Goal: Information Seeking & Learning: Learn about a topic

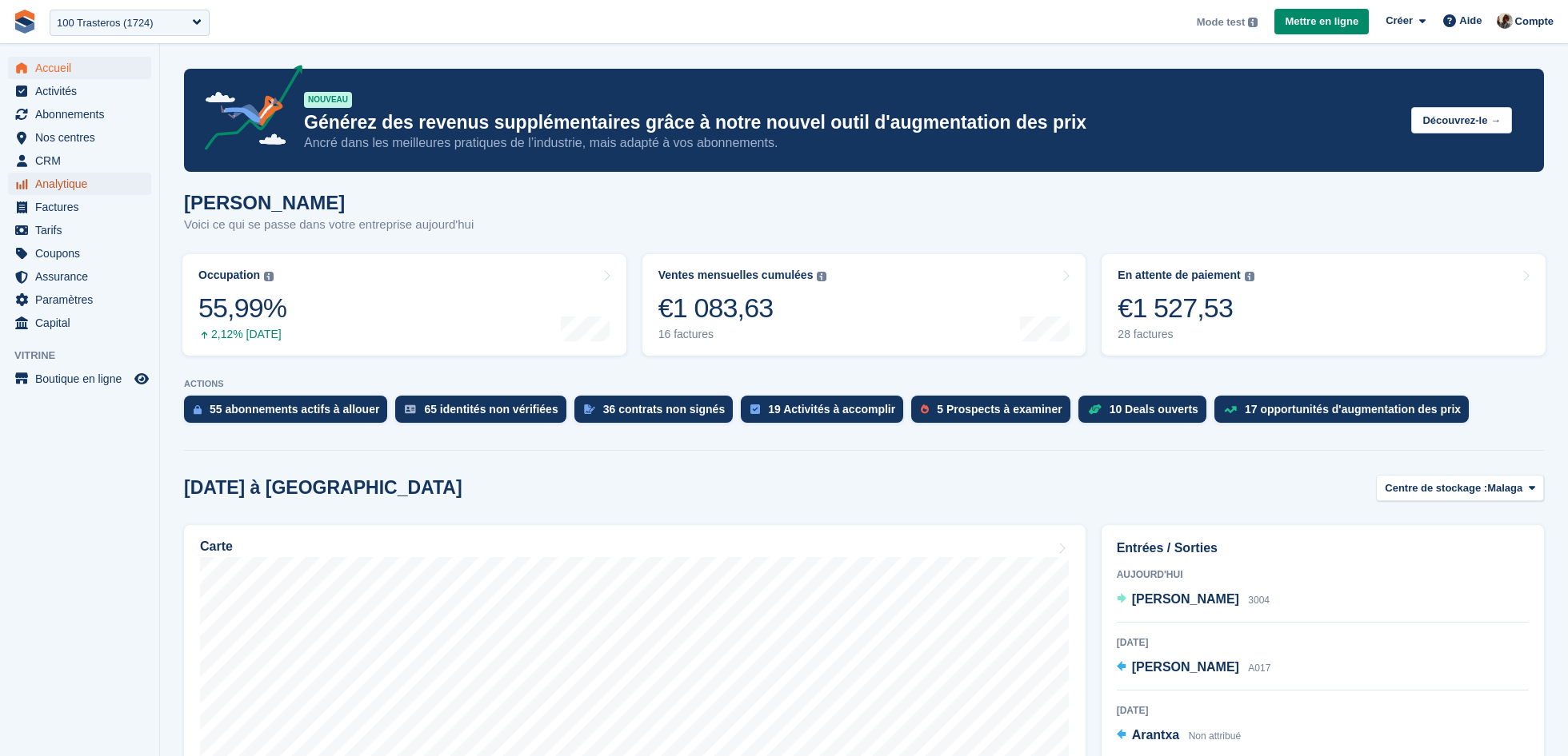
click at [80, 186] on span "Analytique" at bounding box center [83, 184] width 96 height 22
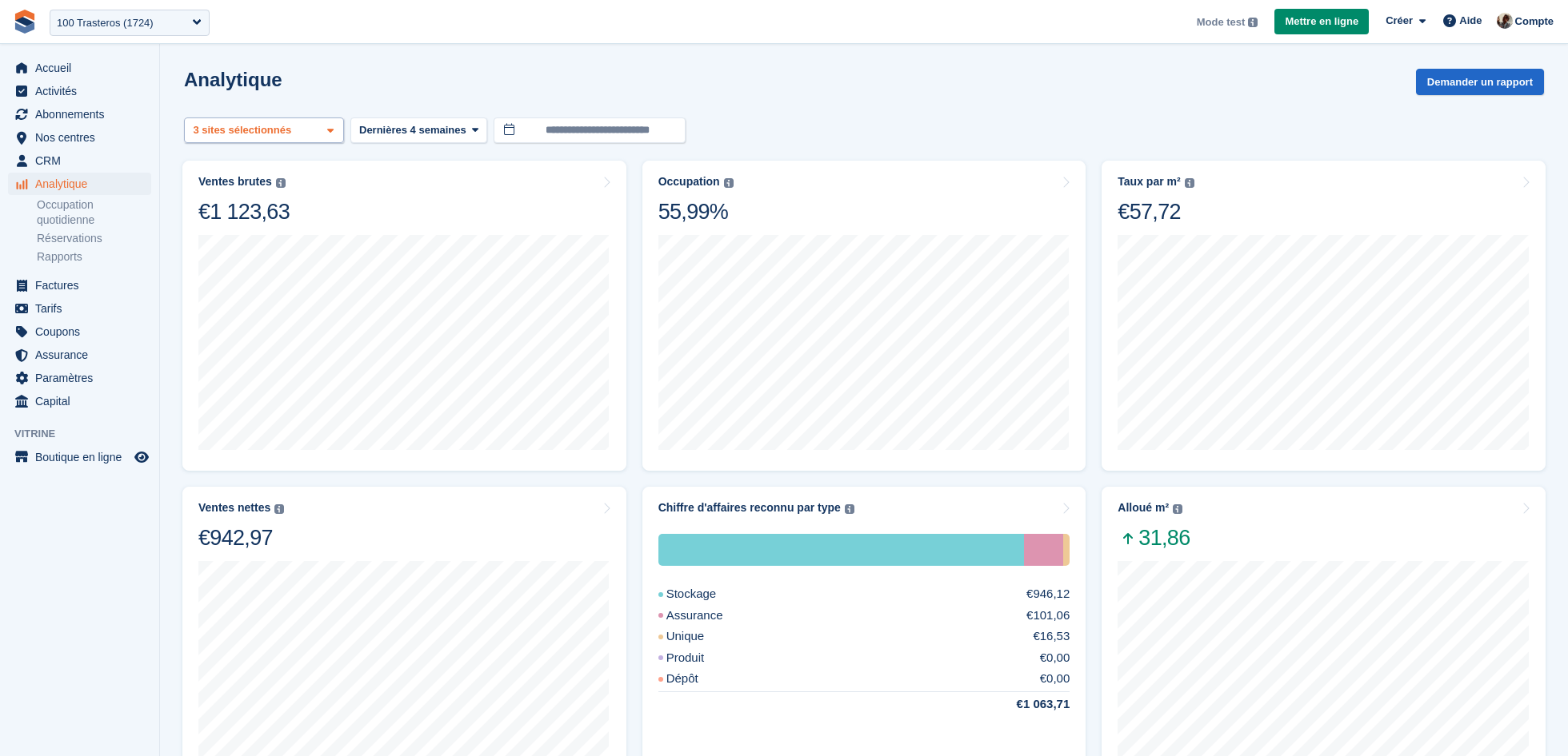
click at [296, 118] on div "Malaga 2 sites sélectionnés 3 sites sélectionnés" at bounding box center [264, 131] width 160 height 26
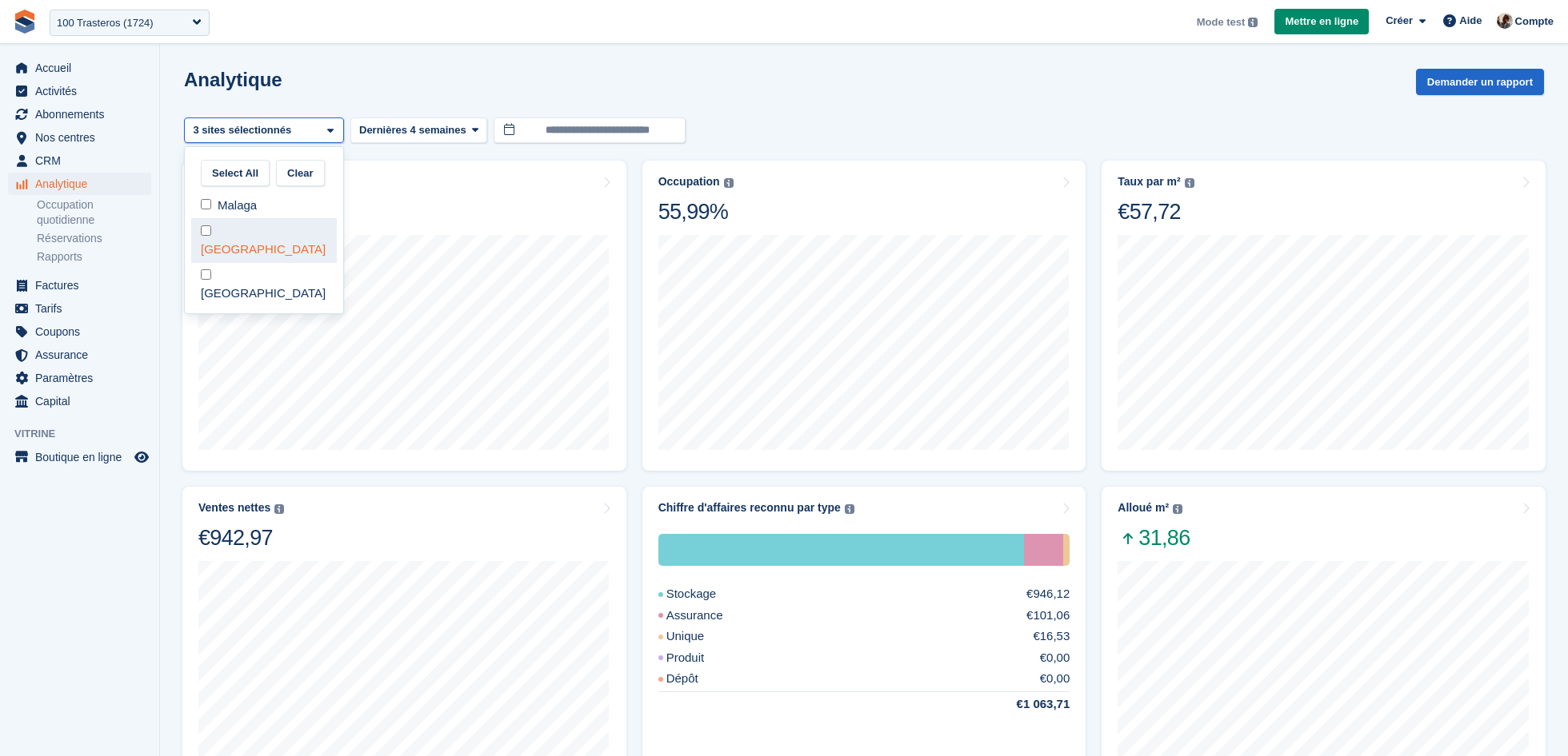
click at [266, 244] on div "[GEOGRAPHIC_DATA]" at bounding box center [264, 240] width 146 height 44
click at [266, 264] on div "[GEOGRAPHIC_DATA]" at bounding box center [264, 285] width 146 height 44
select select "****"
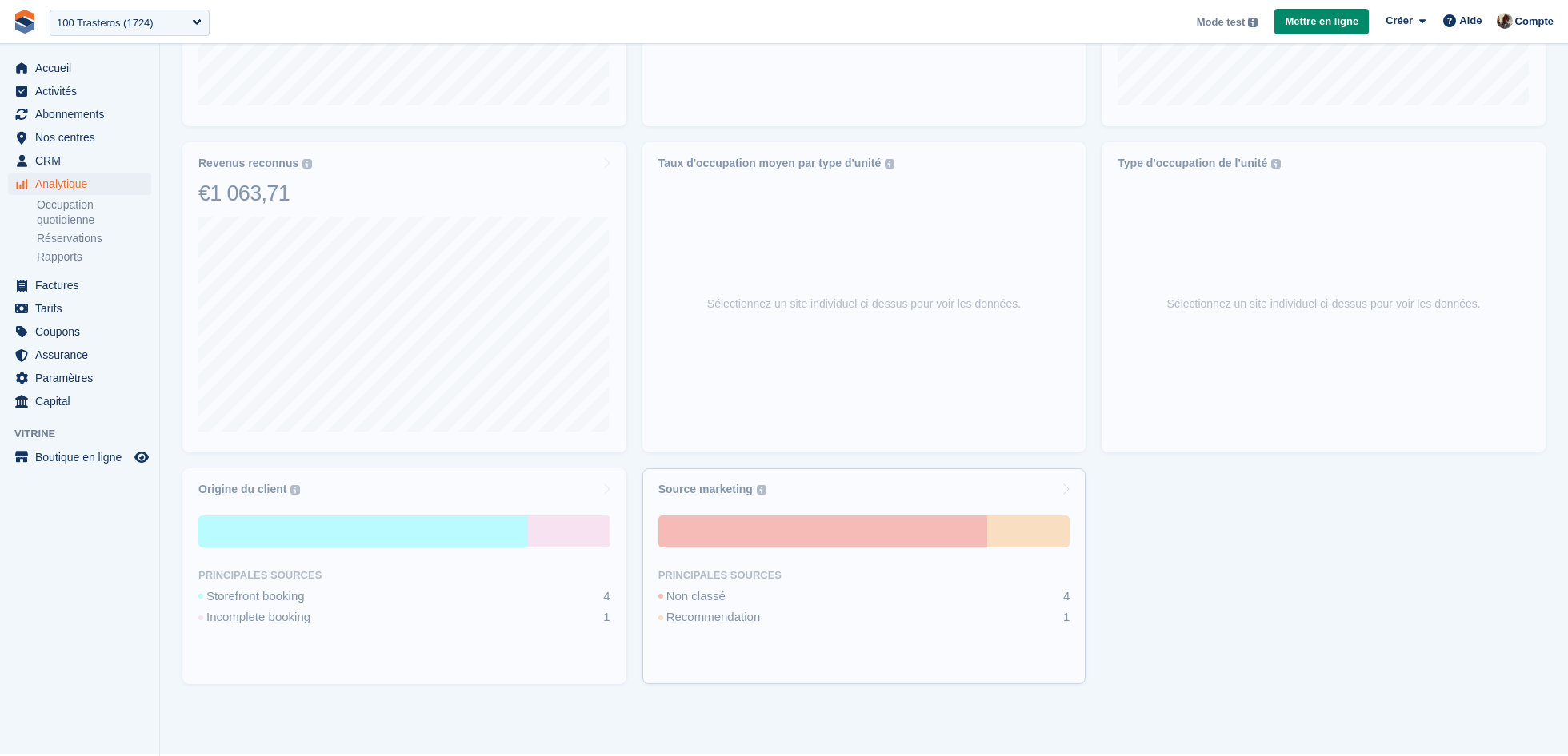
scroll to position [688, 0]
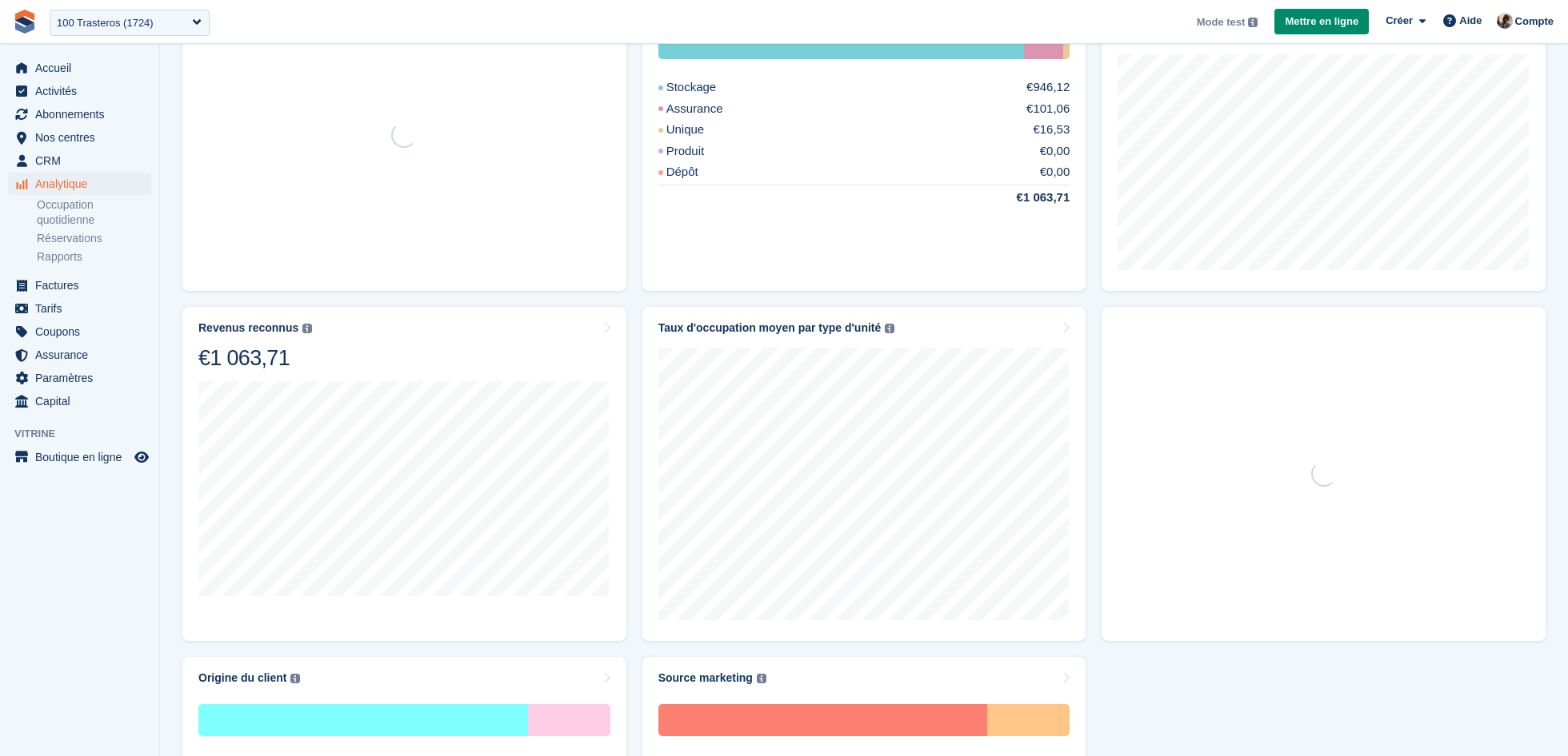
scroll to position [478, 0]
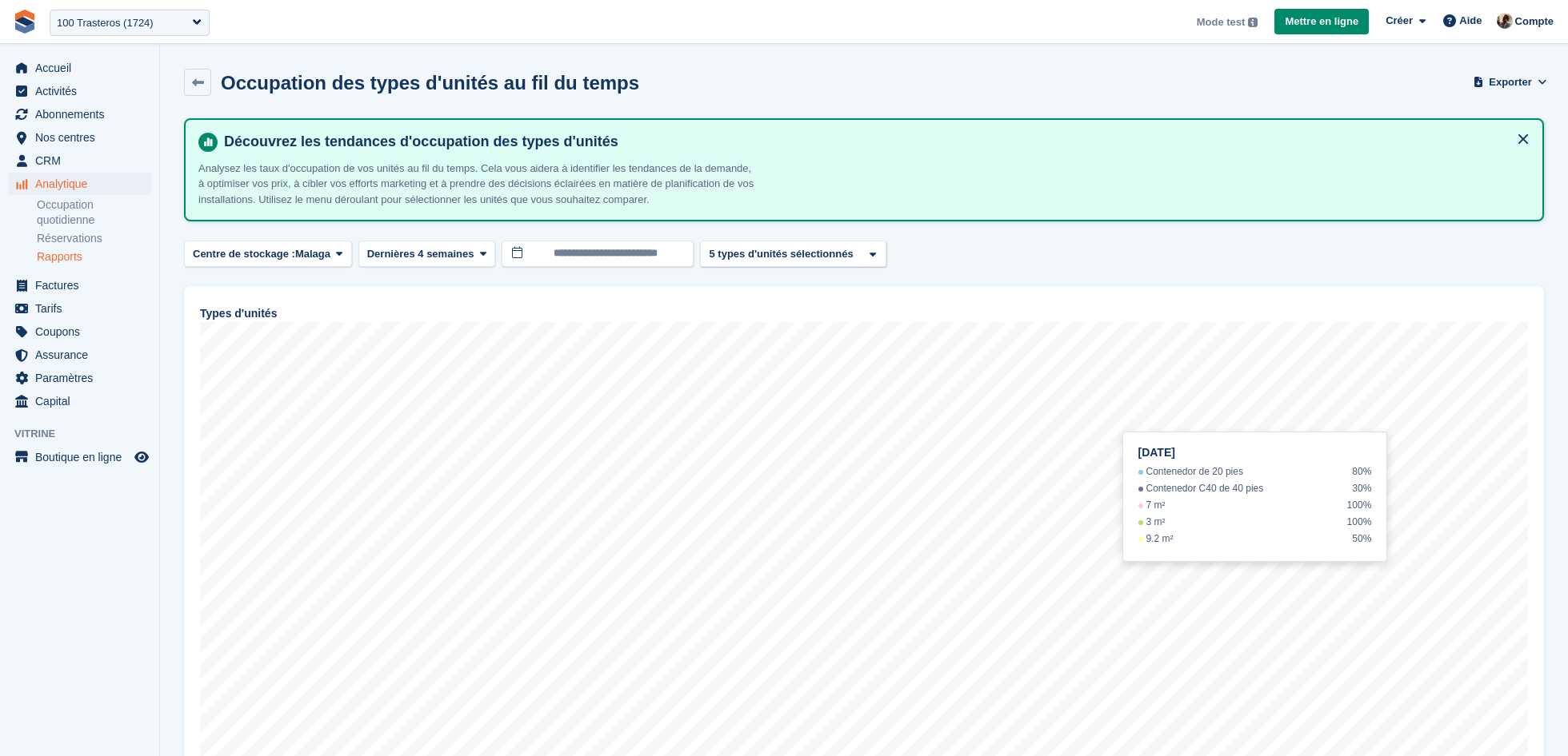
scroll to position [78, 0]
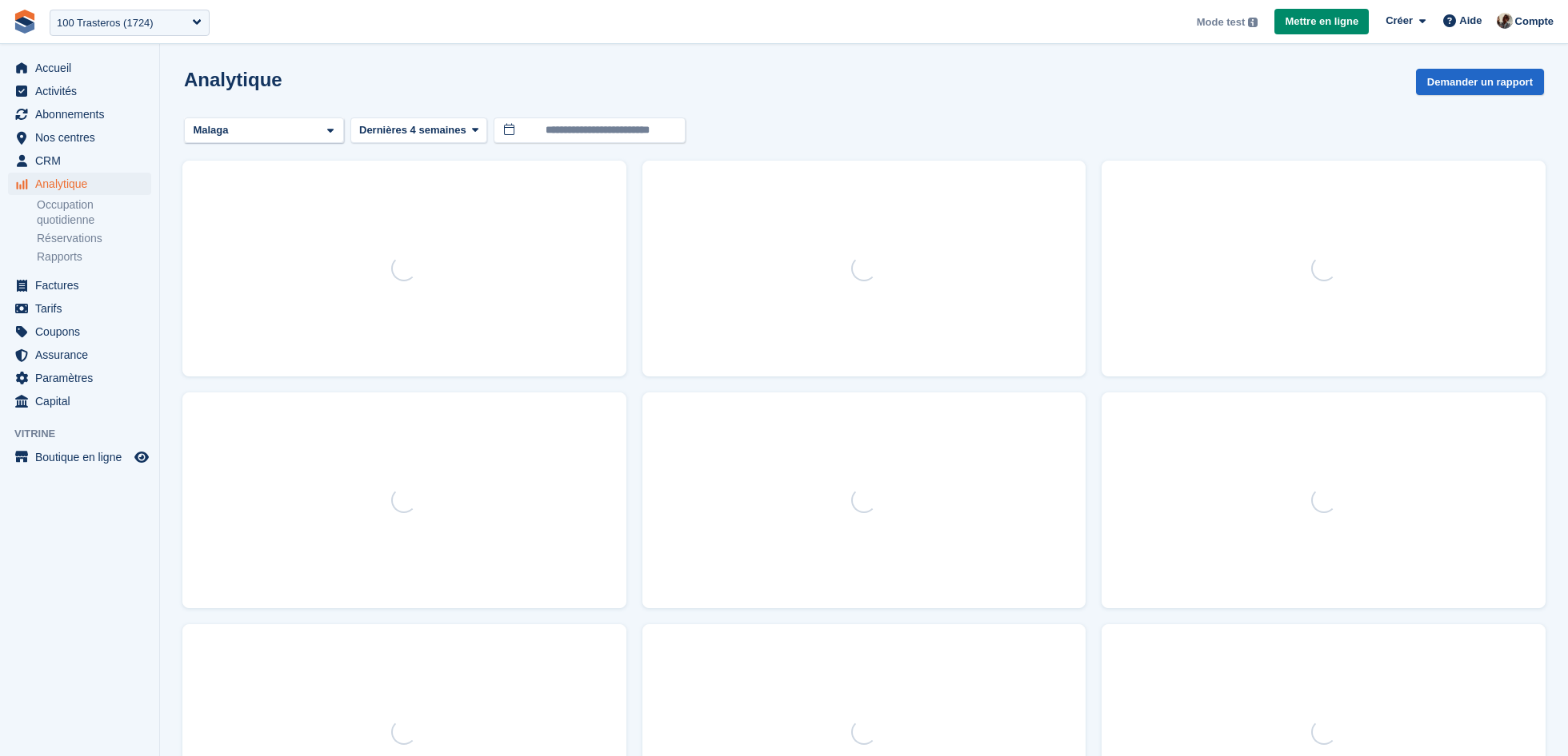
scroll to position [385, 0]
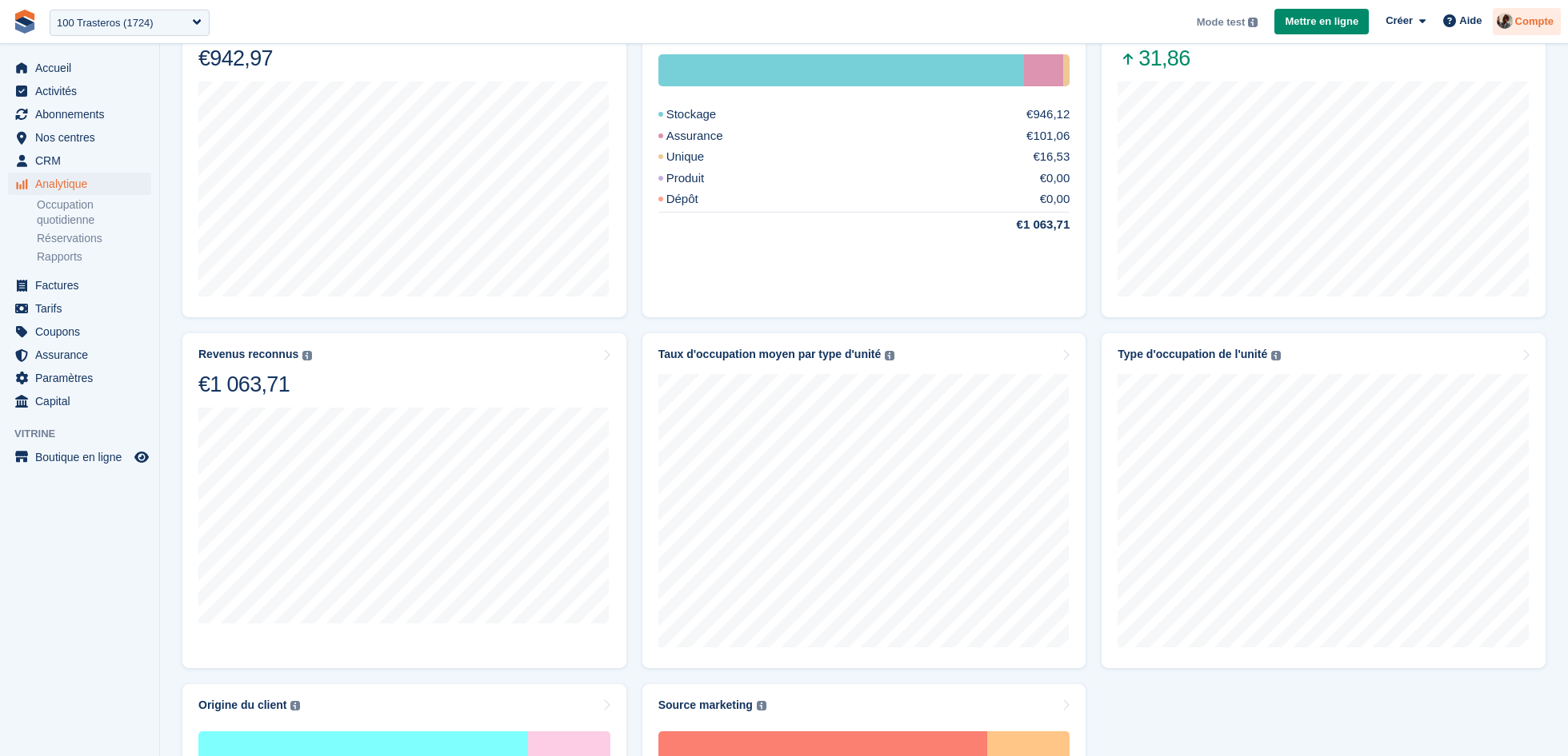
click at [1525, 14] on span "Compte" at bounding box center [1534, 21] width 38 height 16
click at [1096, 330] on turbo-frame "Type d'occupation de l'unité Les niveaux d’occupation de vos types d’unités les…" at bounding box center [1324, 500] width 460 height 350
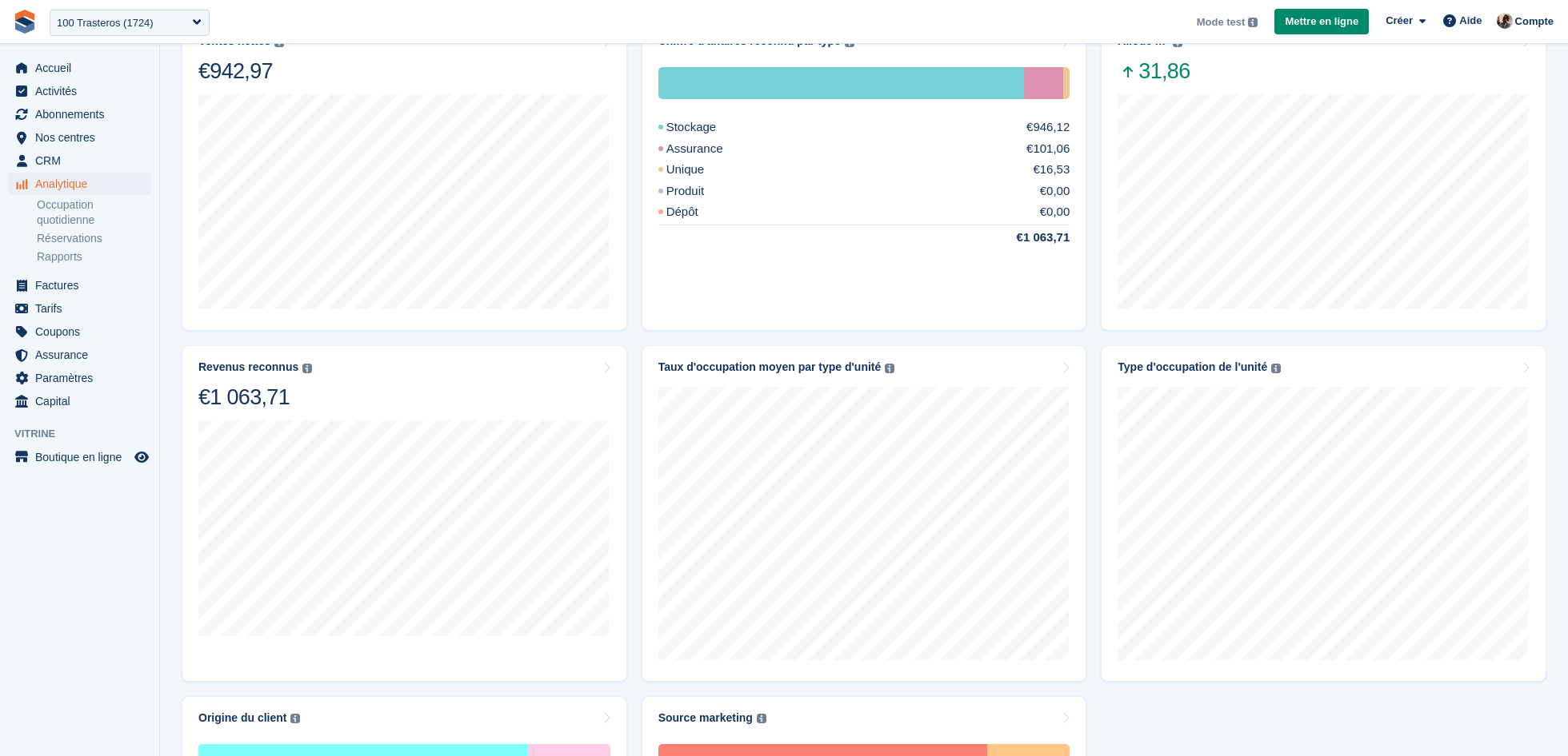
scroll to position [468, 0]
click at [871, 386] on div "9.2 m² Unavailable 0 m² Vacant 53,67 m² In use 38,74 m²" at bounding box center [864, 520] width 412 height 292
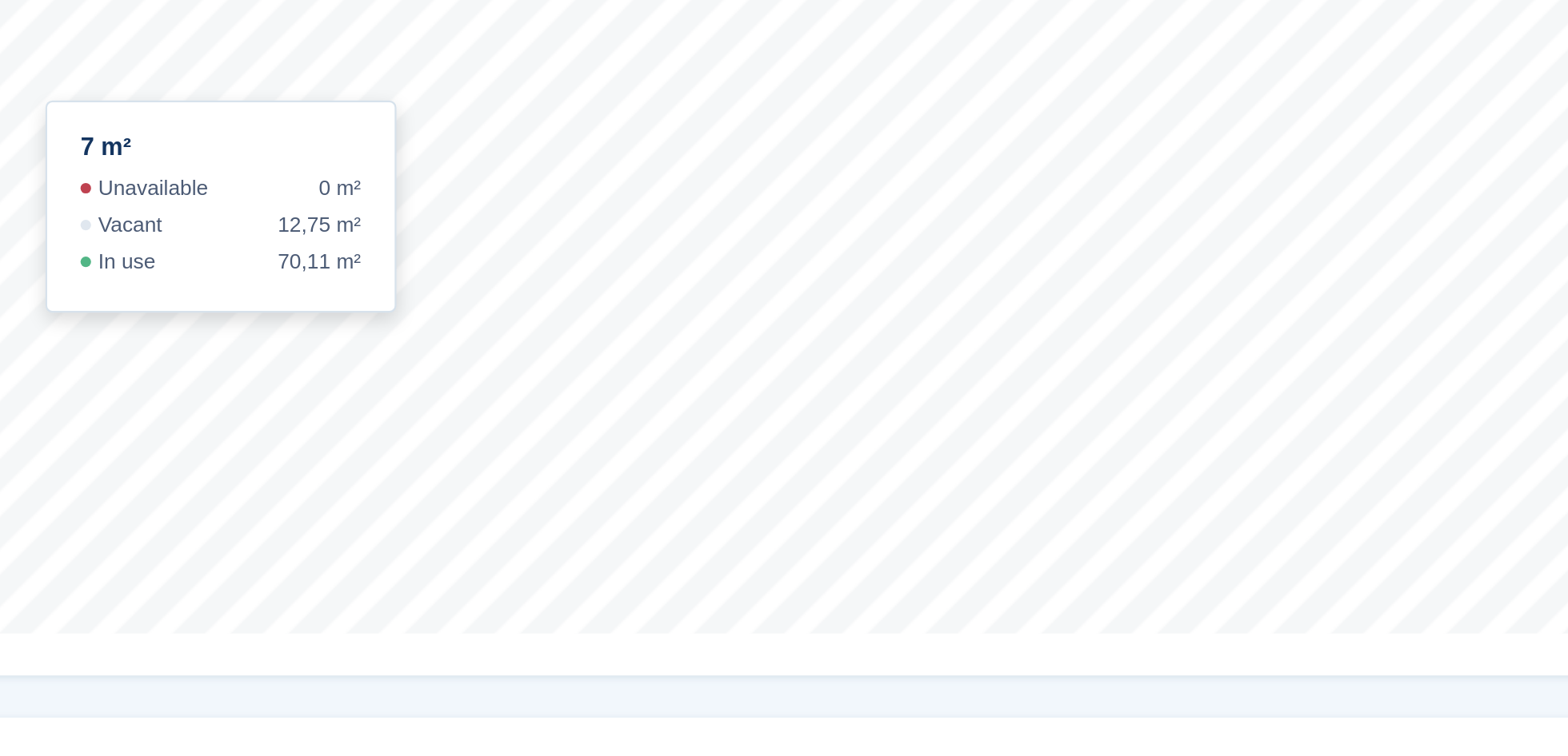
click at [961, 736] on div "Découvrez quels types d'unités sont les plus précieux Utilisez ce rapport pour …" at bounding box center [864, 558] width 1360 height 878
